Goal: Task Accomplishment & Management: Complete application form

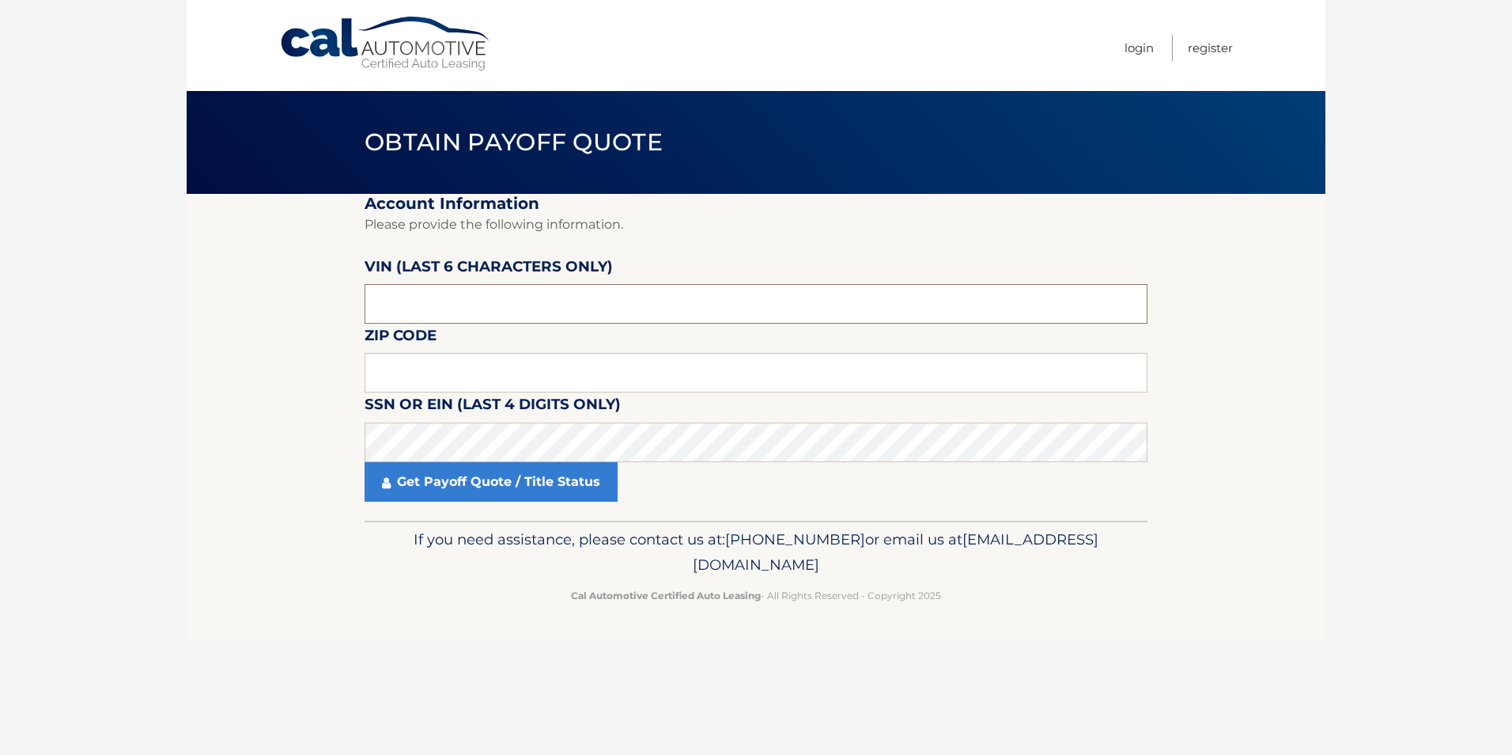
click at [415, 308] on input "text" at bounding box center [756, 304] width 783 height 40
click at [430, 369] on input "text" at bounding box center [756, 373] width 783 height 40
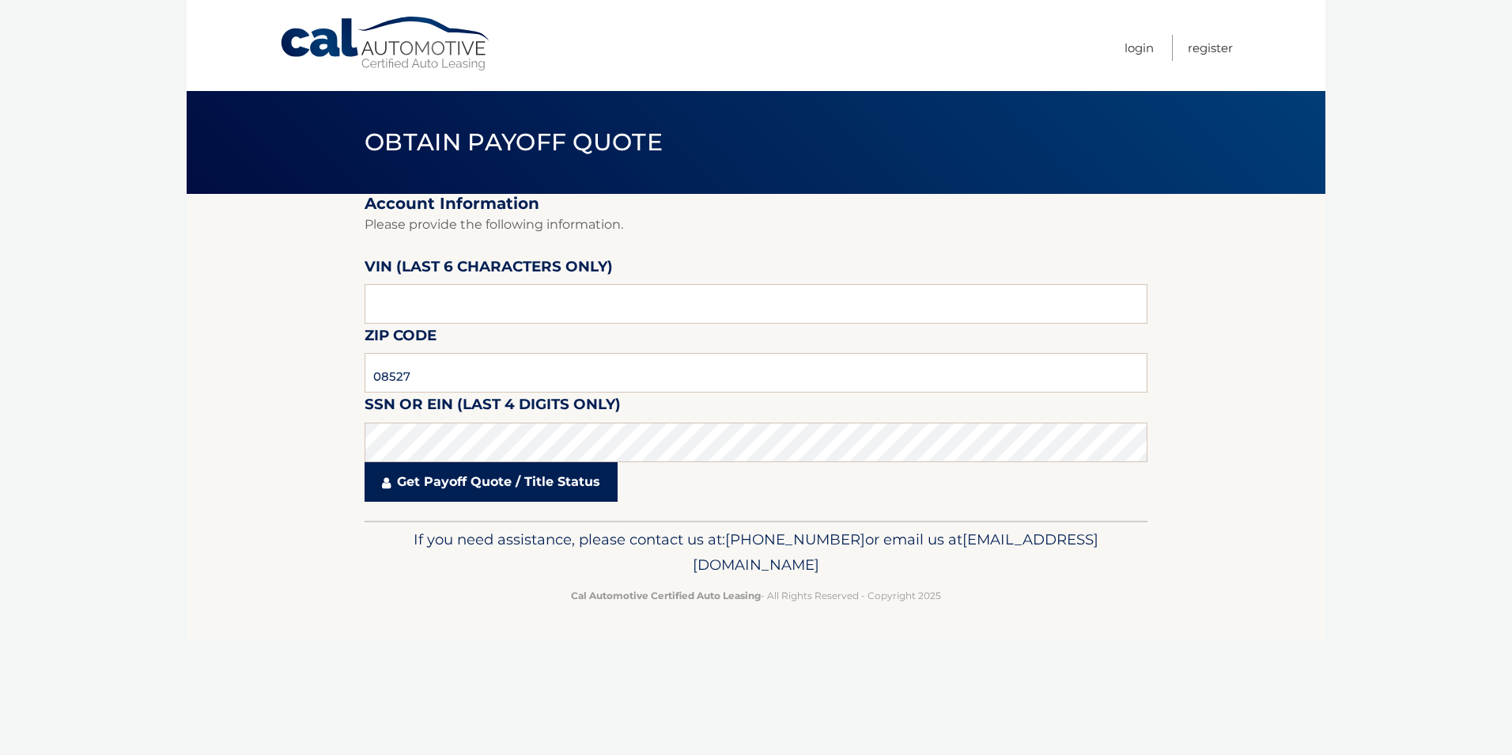
click at [460, 482] on link "Get Payoff Quote / Title Status" at bounding box center [491, 482] width 253 height 40
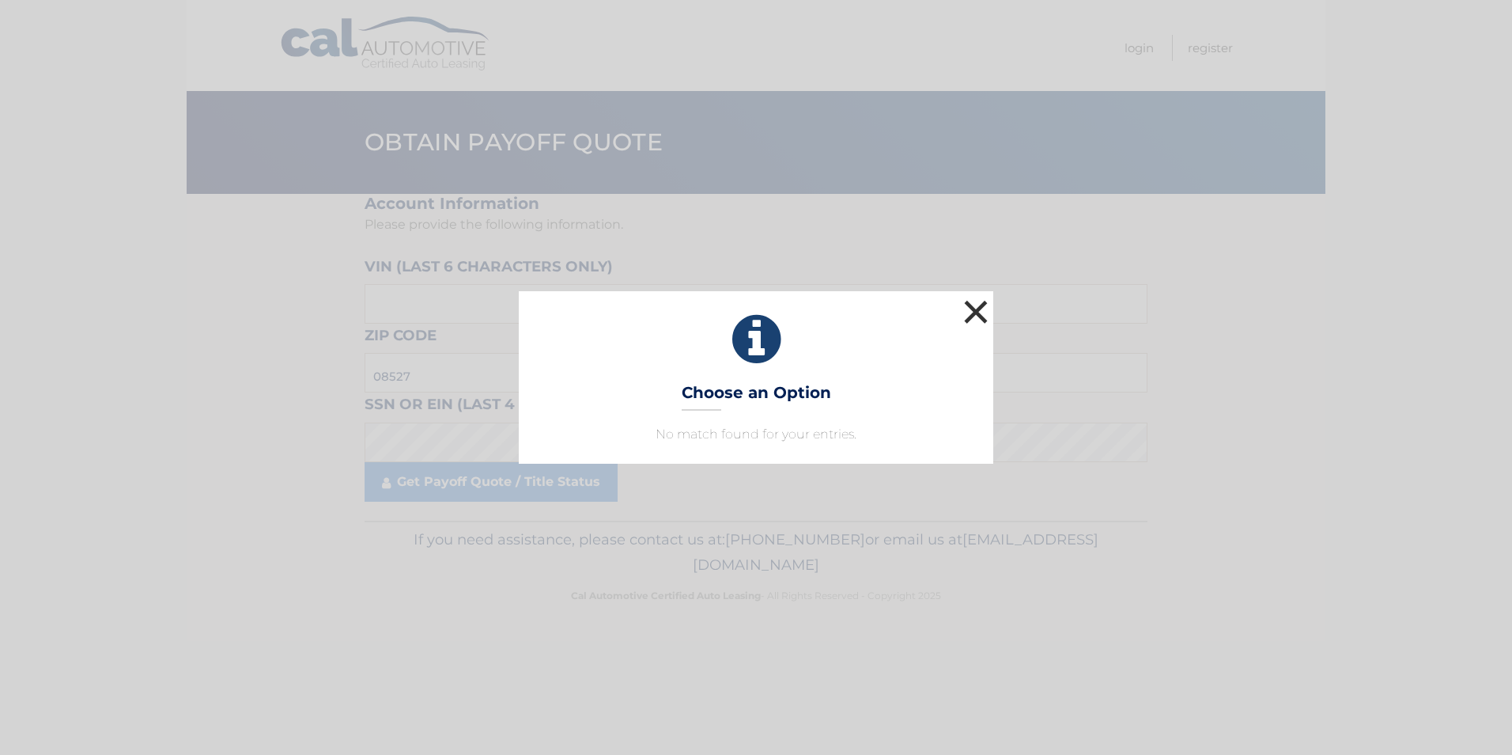
click at [971, 319] on button "×" at bounding box center [976, 312] width 32 height 32
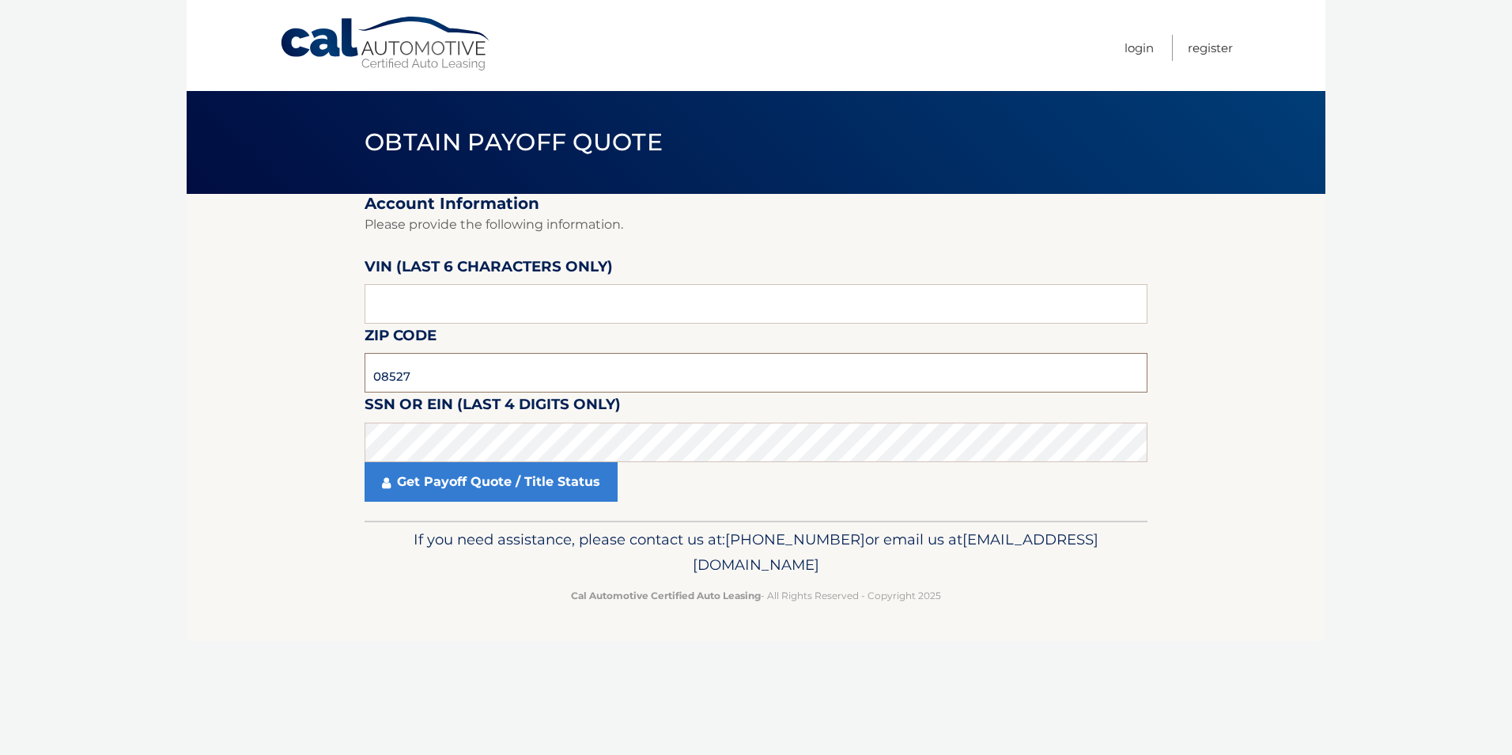
click at [464, 374] on input "08527" at bounding box center [756, 373] width 783 height 40
type input "07728"
click at [448, 496] on link "Get Payoff Quote / Title Status" at bounding box center [491, 482] width 253 height 40
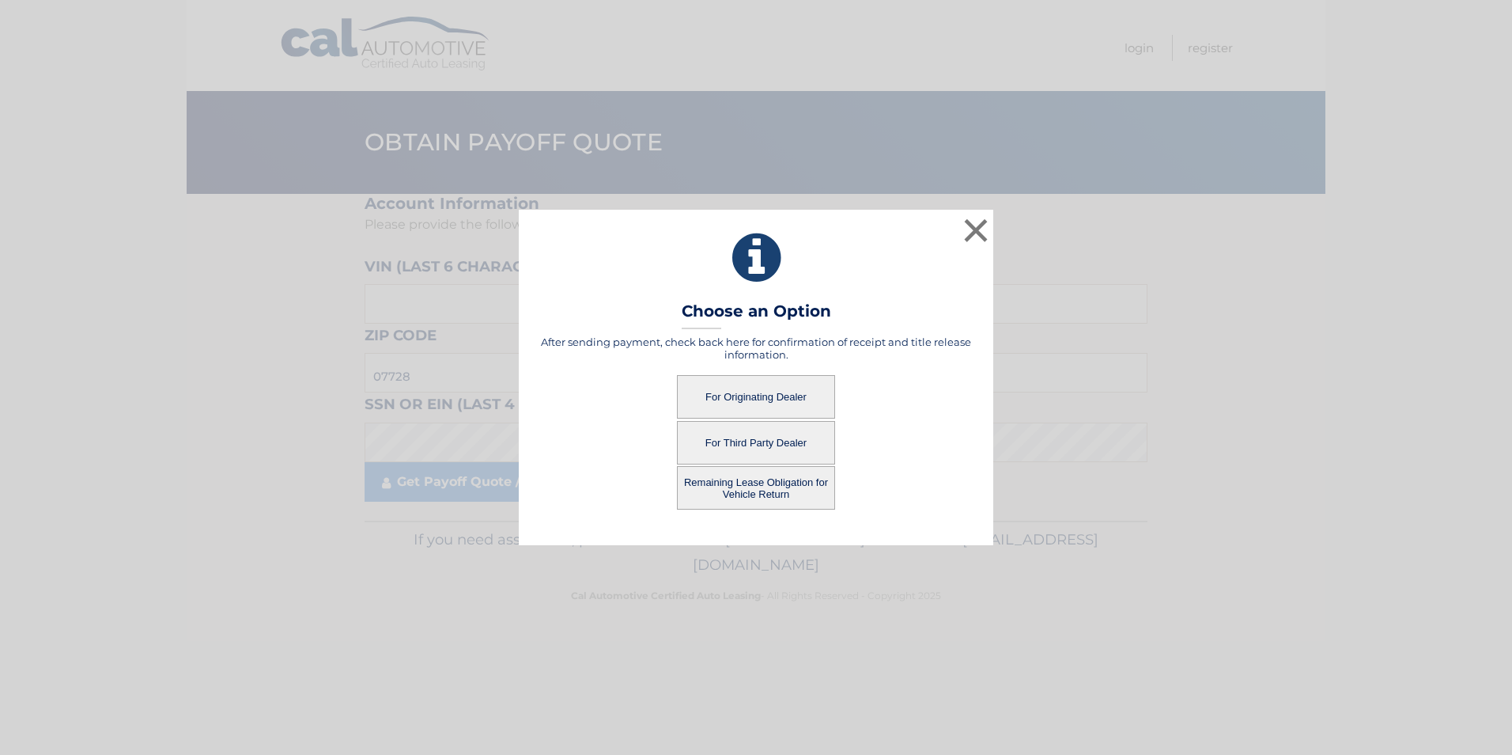
click at [745, 395] on button "For Originating Dealer" at bounding box center [756, 397] width 158 height 44
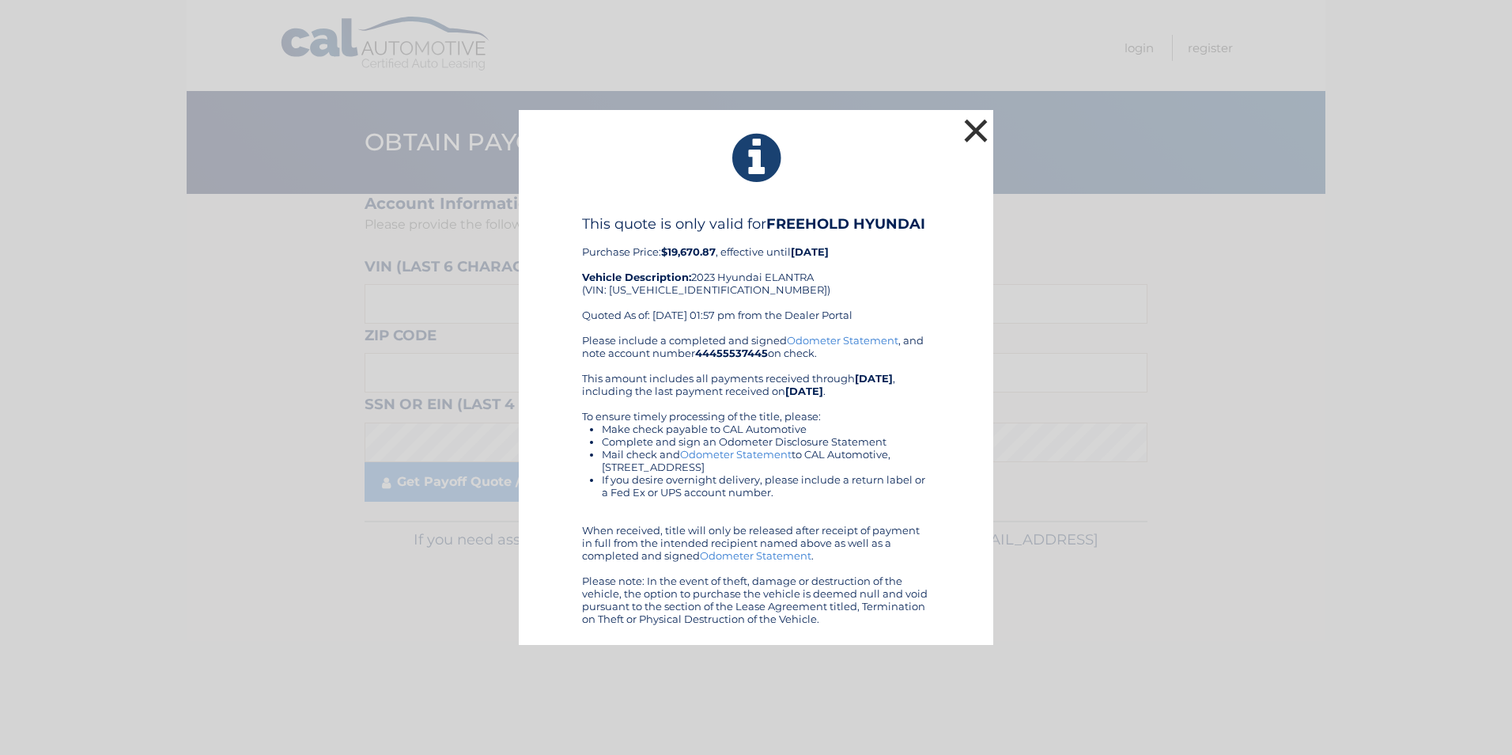
click at [976, 136] on button "×" at bounding box center [976, 131] width 32 height 32
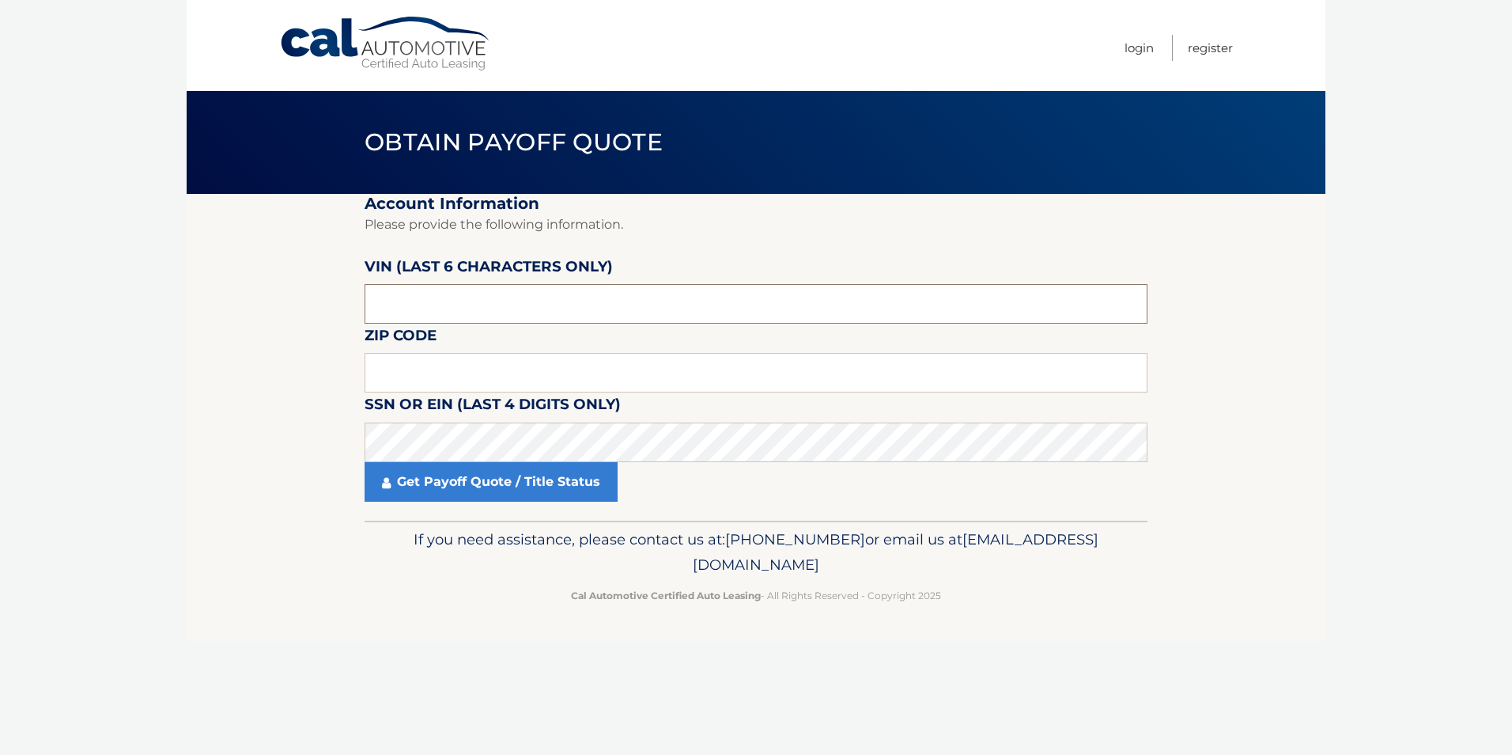
click at [469, 301] on input "text" at bounding box center [756, 304] width 783 height 40
click at [457, 328] on fieldset "Account Information Please provide the following information. VIN (last 6 chara…" at bounding box center [756, 357] width 783 height 327
click at [452, 316] on input "text" at bounding box center [756, 304] width 783 height 40
type input "KMHLP4"
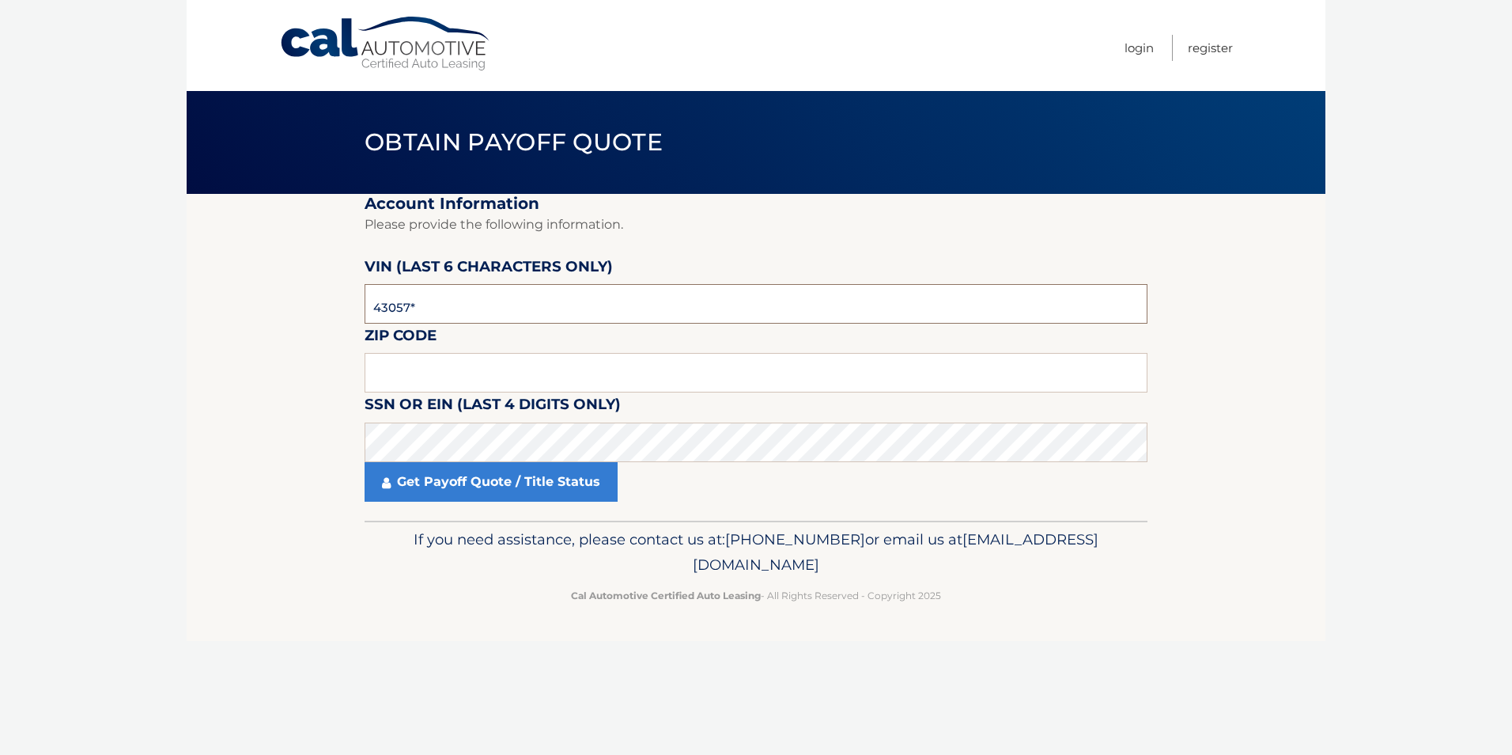
type input "430571"
click at [455, 363] on input "text" at bounding box center [756, 373] width 783 height 40
type input "07728"
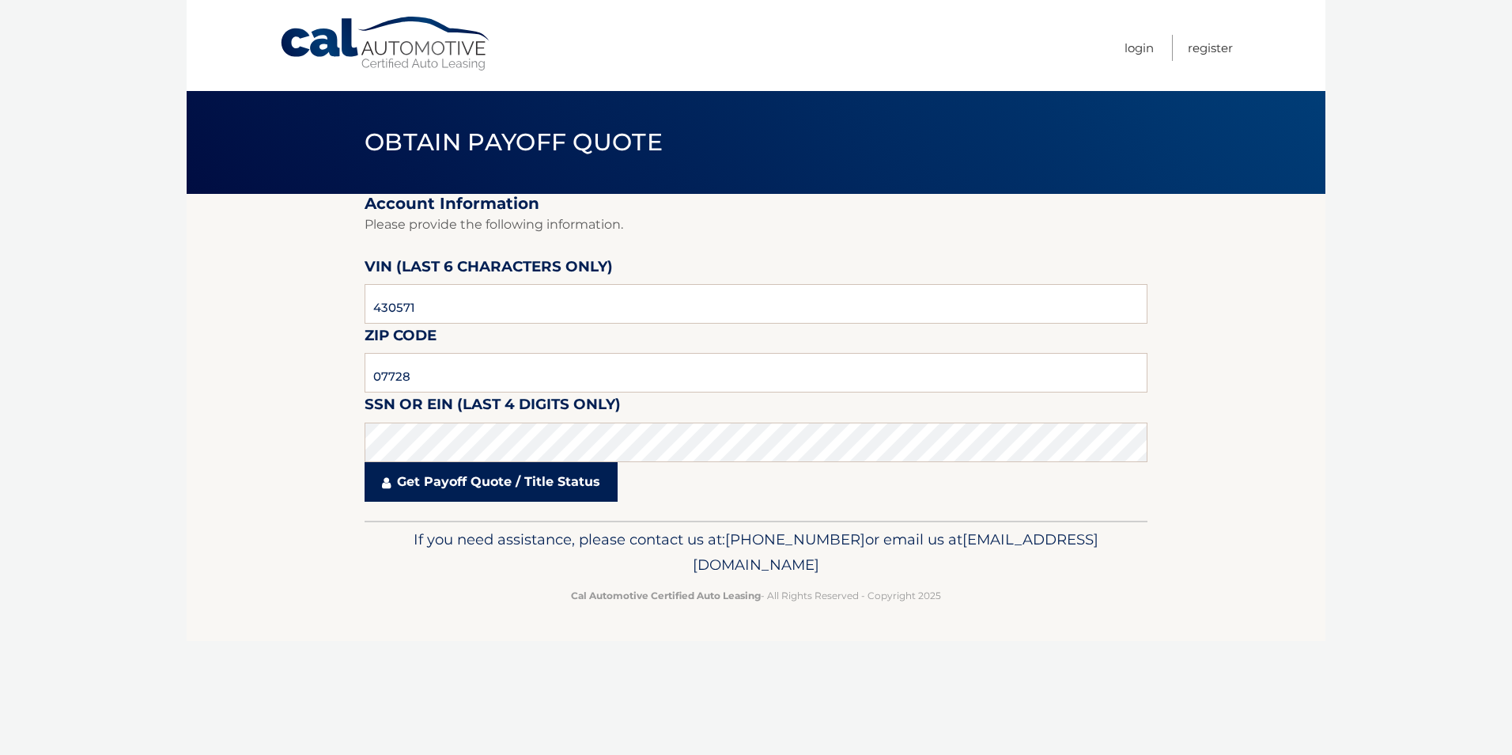
click at [417, 481] on link "Get Payoff Quote / Title Status" at bounding box center [491, 482] width 253 height 40
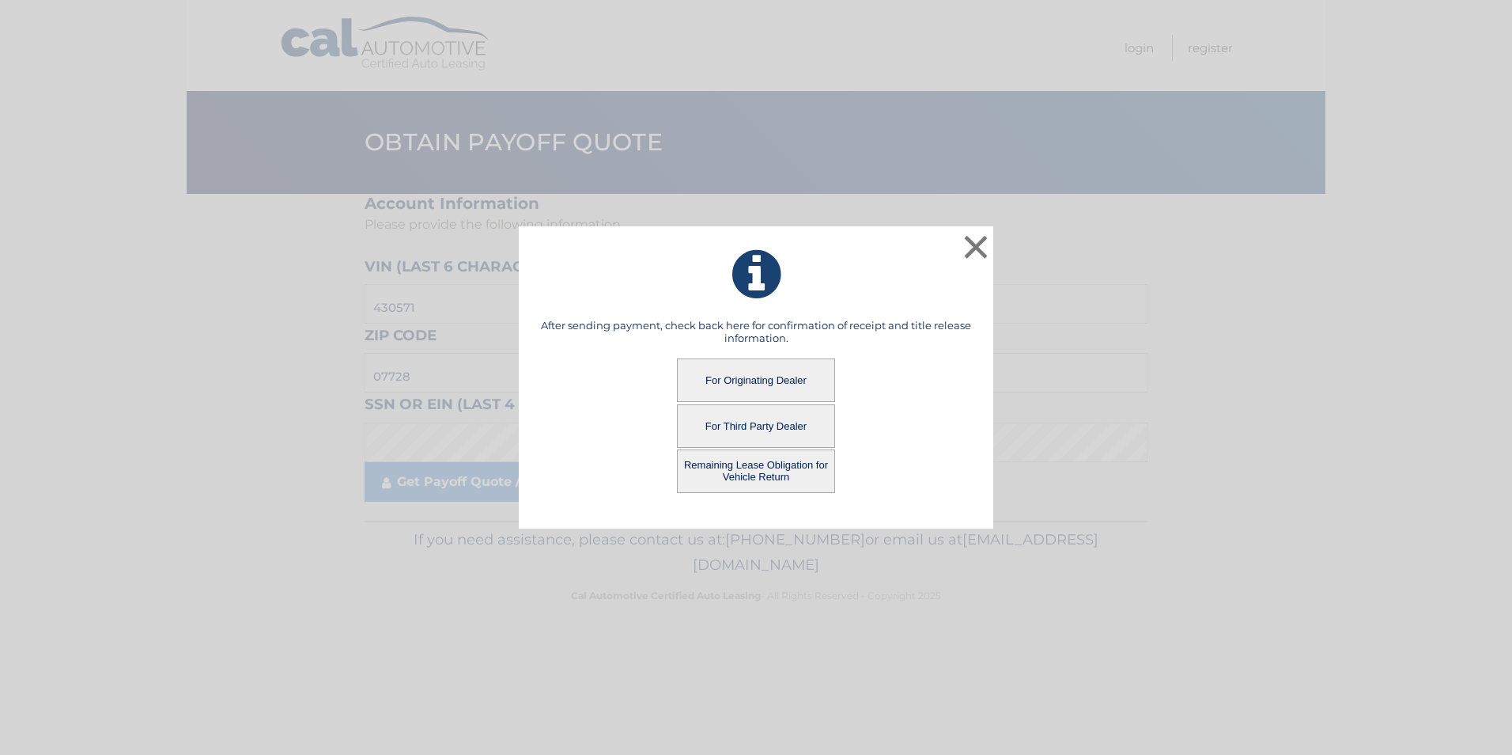
click at [761, 465] on button "Remaining Lease Obligation for Vehicle Return" at bounding box center [756, 471] width 158 height 44
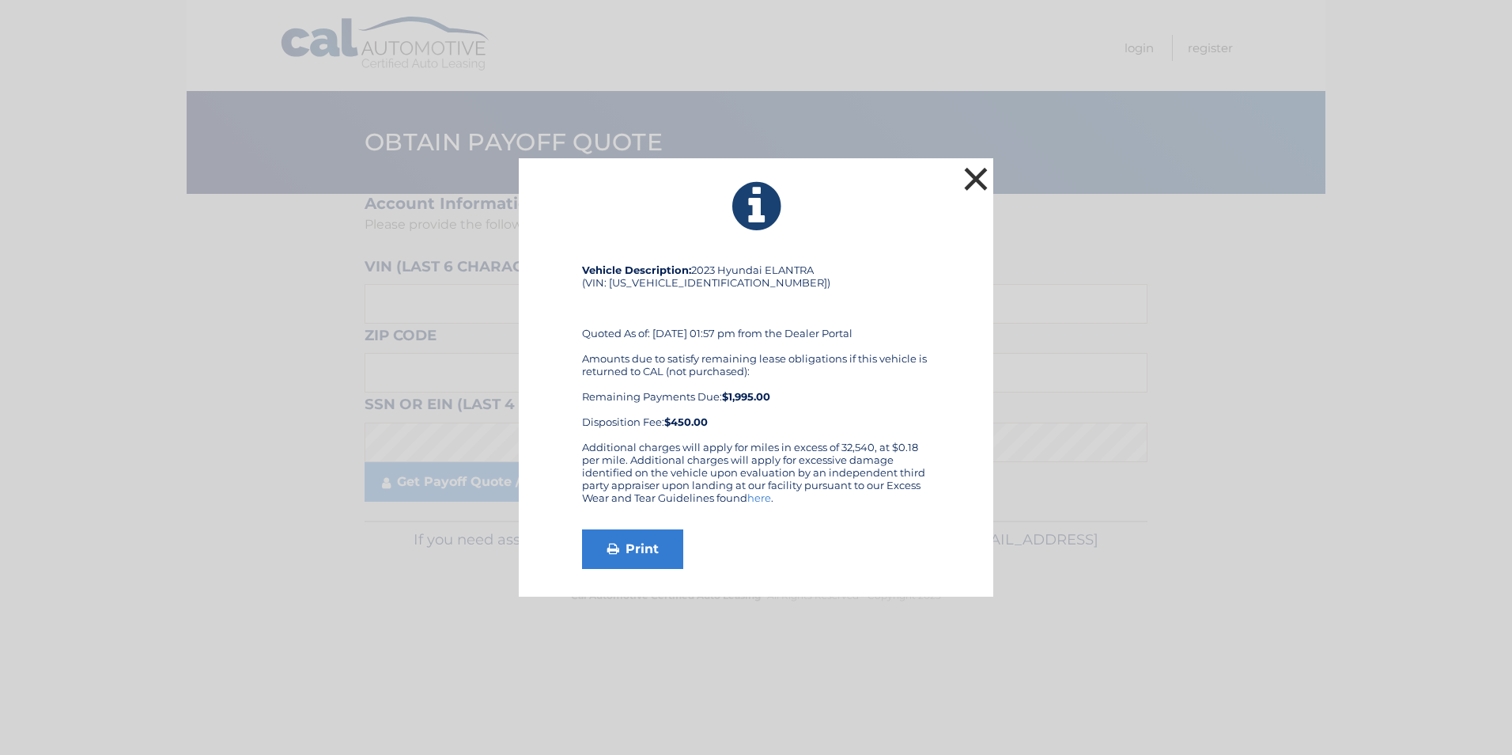
click at [980, 184] on button "×" at bounding box center [976, 179] width 32 height 32
